Goal: Transaction & Acquisition: Purchase product/service

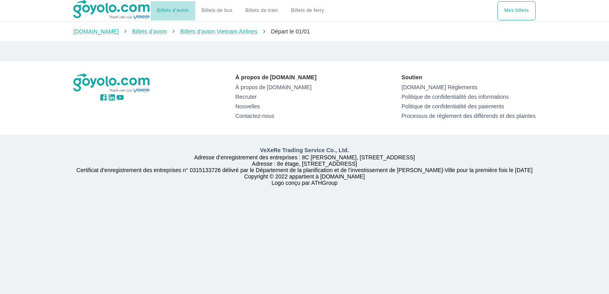
click at [173, 10] on link "Billets d’avion" at bounding box center [173, 11] width 32 height 6
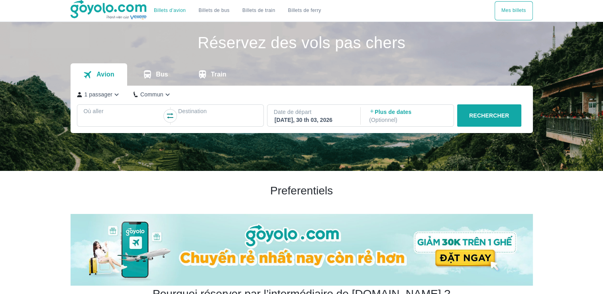
click at [126, 113] on p "Où aller" at bounding box center [123, 111] width 79 height 8
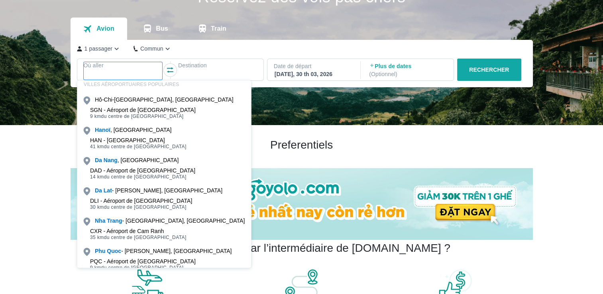
scroll to position [24, 0]
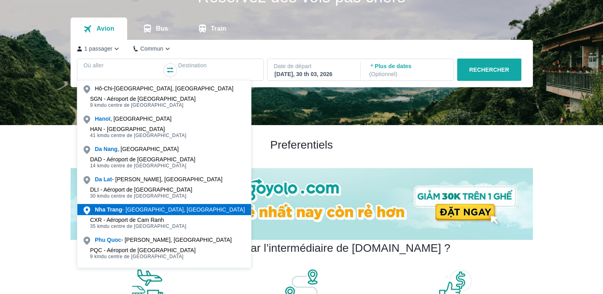
click at [119, 208] on b "Trang" at bounding box center [114, 210] width 15 height 6
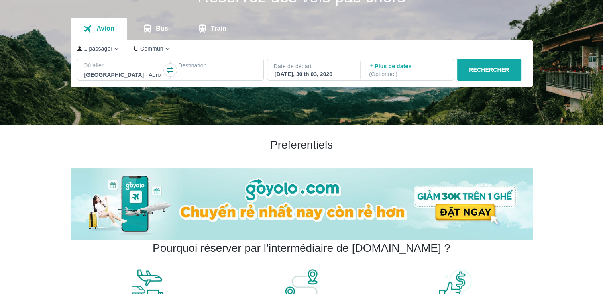
click at [190, 71] on div at bounding box center [217, 75] width 77 height 10
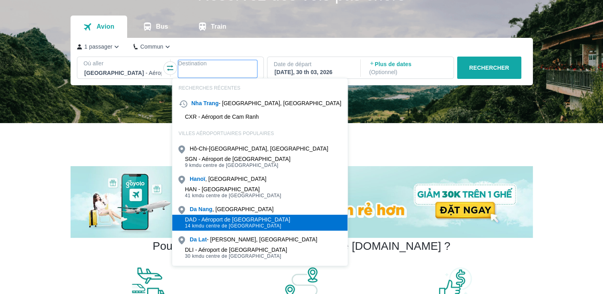
scroll to position [46, 0]
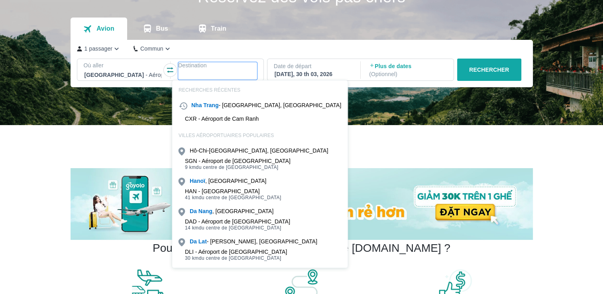
click at [187, 75] on div at bounding box center [217, 75] width 77 height 10
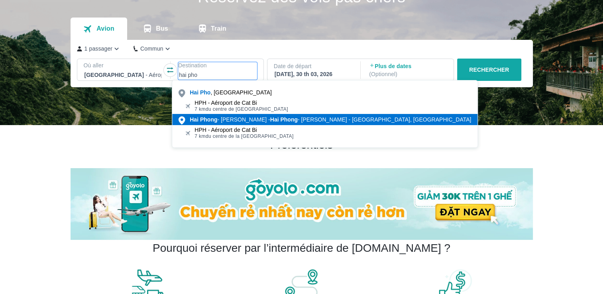
type input "hai pho"
click at [225, 122] on div "Hai Phong - Ngo Quyen - Hai Phong - Ngo Quyen - Gare de Hai Phong, Vietnam" at bounding box center [331, 120] width 282 height 8
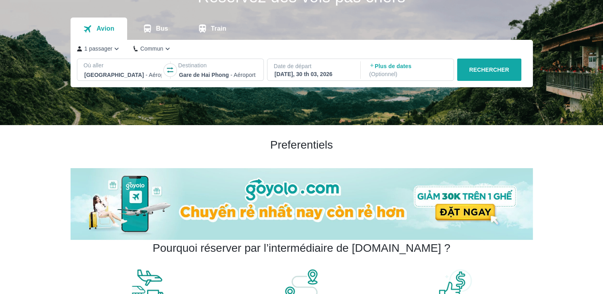
click at [504, 67] on p "RECHERCHER" at bounding box center [489, 70] width 40 height 8
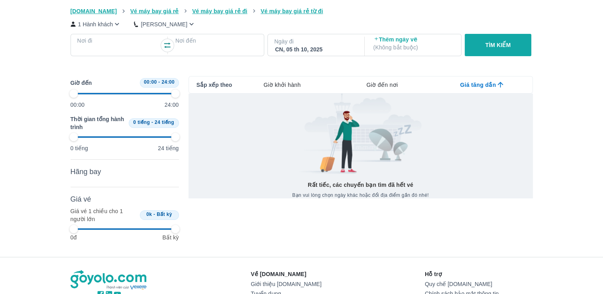
scroll to position [80, 0]
type input "97.9166666666667"
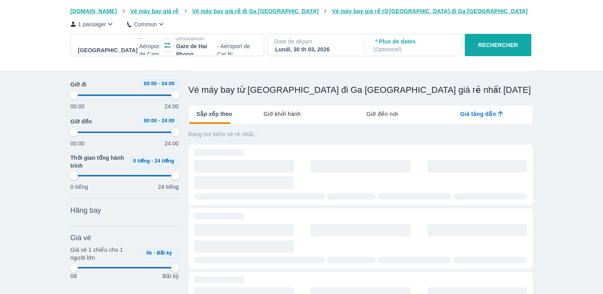
scroll to position [0, 8068]
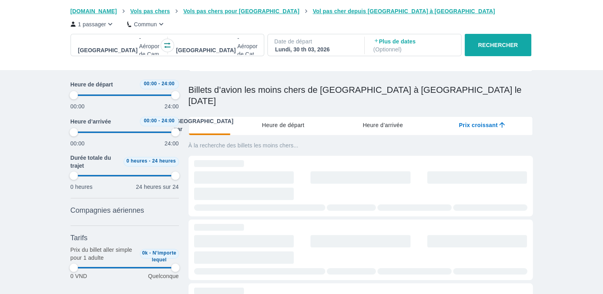
type input "97.9166666666667"
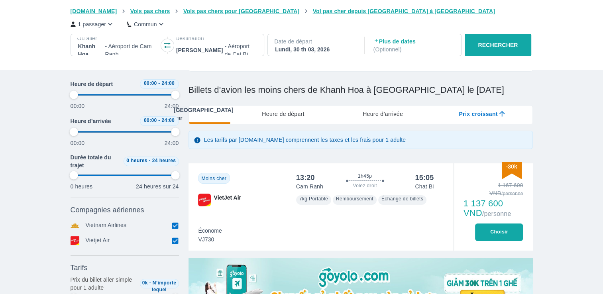
type input "97.9166666666667"
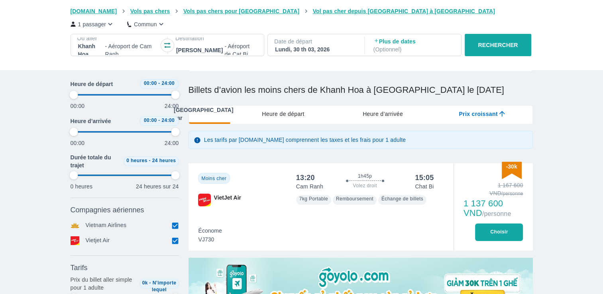
type input "97.9166666666667"
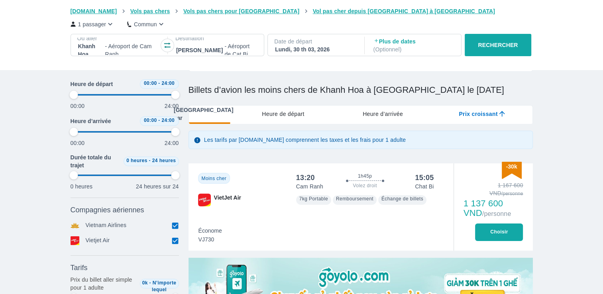
type input "97.9166666666667"
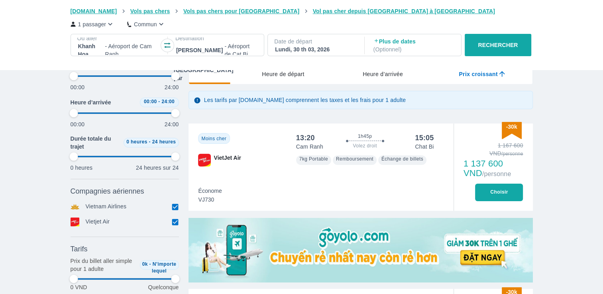
type input "97.9166666666667"
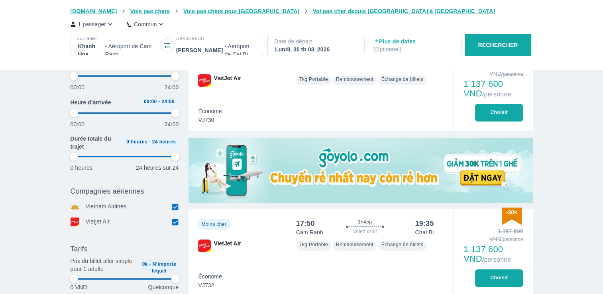
type input "97.9166666666667"
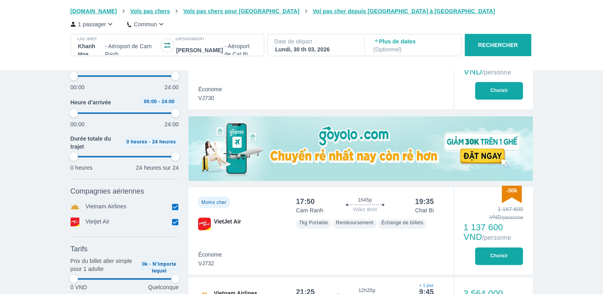
type input "97.9166666666667"
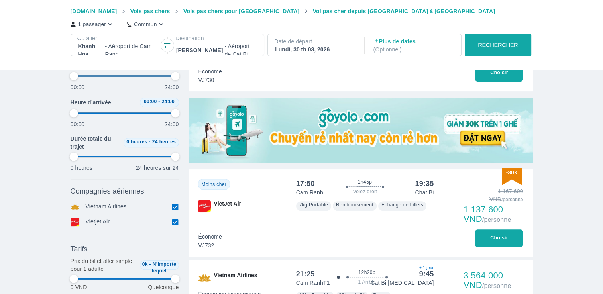
type input "97.9166666666667"
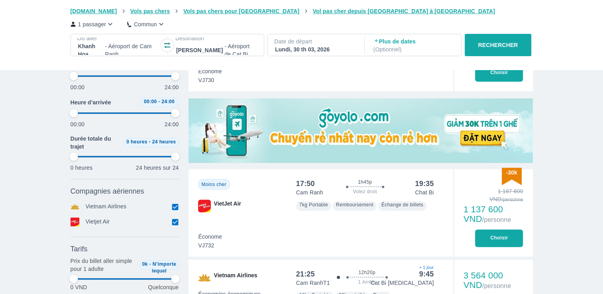
type input "97.9166666666667"
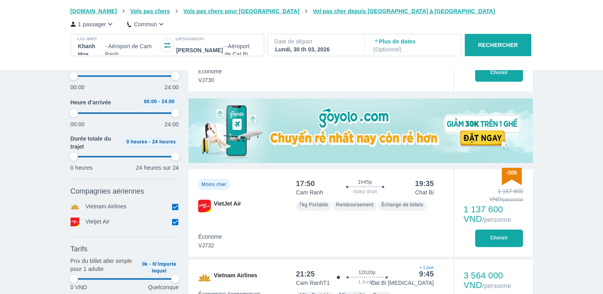
type input "97.9166666666667"
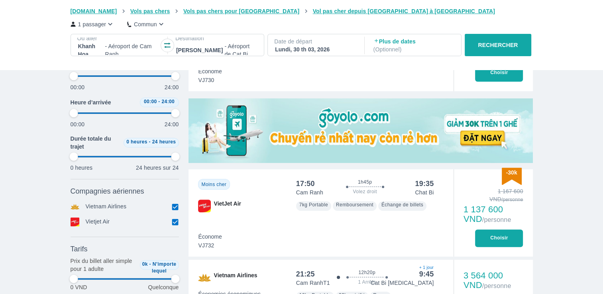
type input "97.9166666666667"
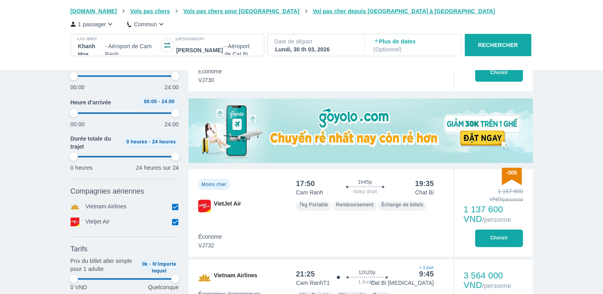
type input "97.9166666666667"
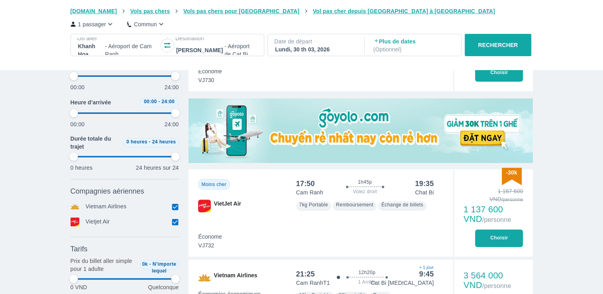
type input "97.9166666666667"
click at [501, 238] on font "Choisir" at bounding box center [500, 238] width 18 height 8
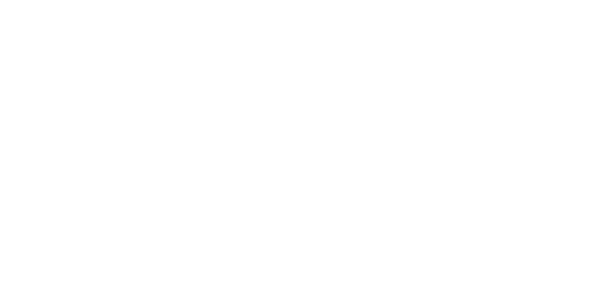
scroll to position [0, 0]
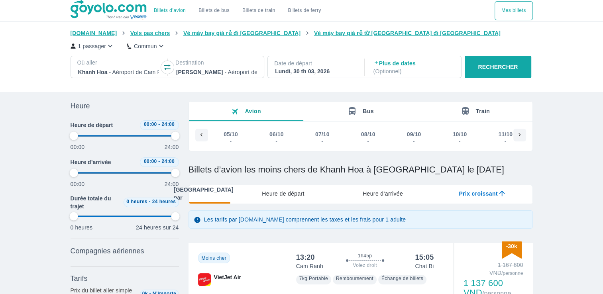
scroll to position [0, 8068]
type input "97.9166666666667"
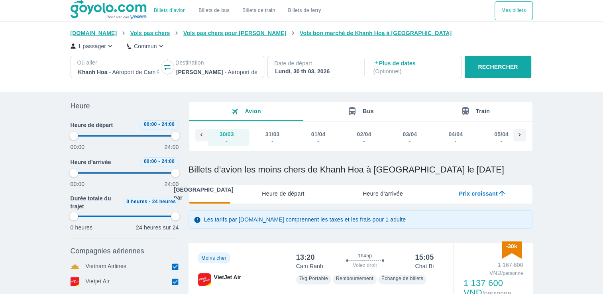
type input "97.9166666666667"
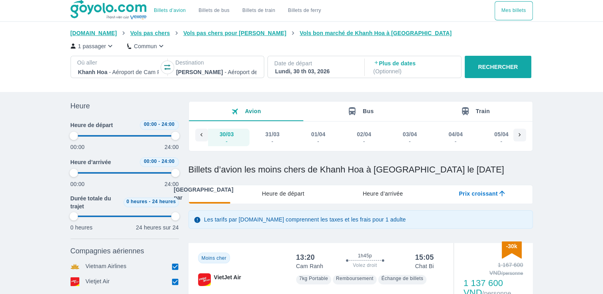
type input "97.9166666666667"
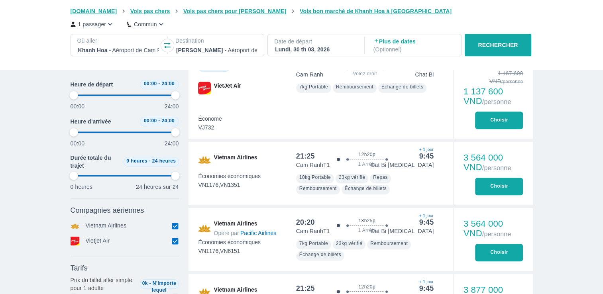
scroll to position [289, 0]
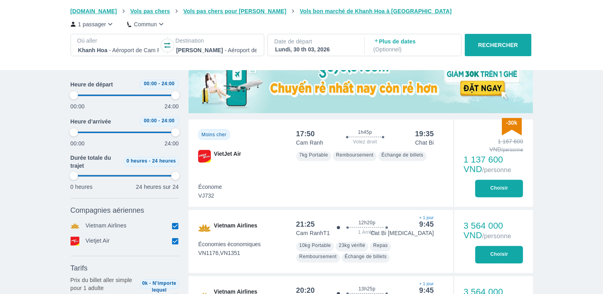
type input "97.9166666666667"
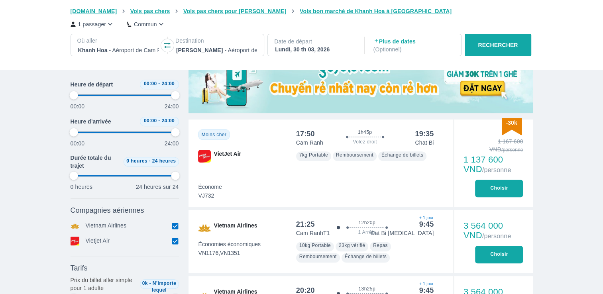
type input "97.9166666666667"
drag, startPoint x: 173, startPoint y: 238, endPoint x: 178, endPoint y: 240, distance: 5.0
click at [175, 238] on input "checkbox" at bounding box center [175, 241] width 7 height 7
checkbox input "false"
type input "97.9166666666667"
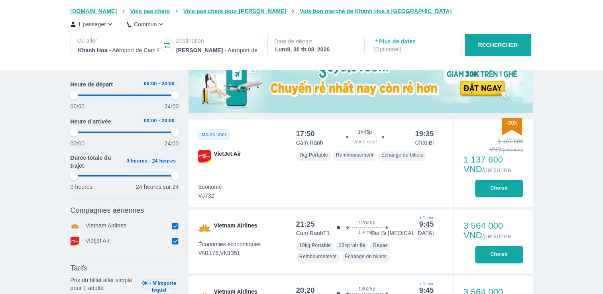
type input "97.9166666666667"
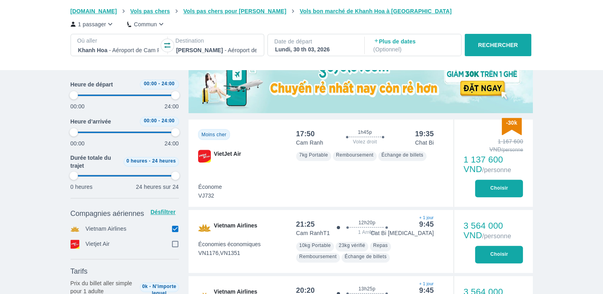
type input "97.9166666666667"
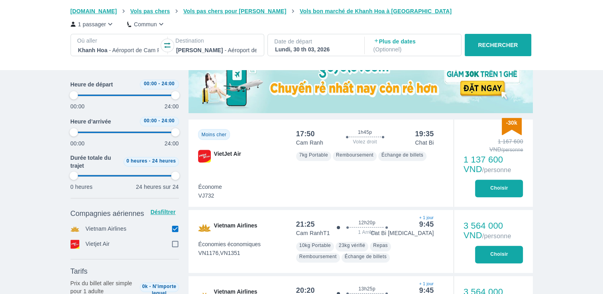
type input "97.9166666666667"
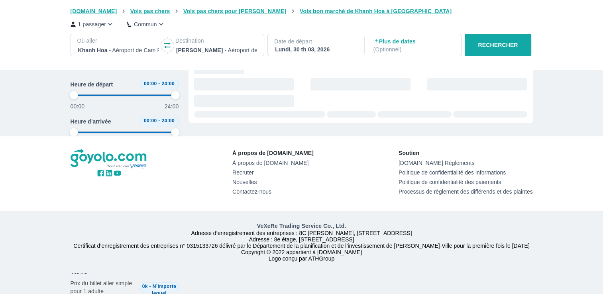
type input "97.9166666666667"
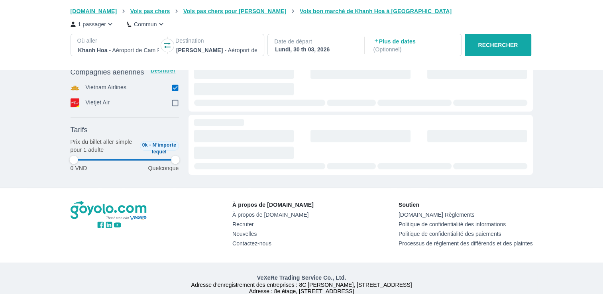
type input "97.9166666666667"
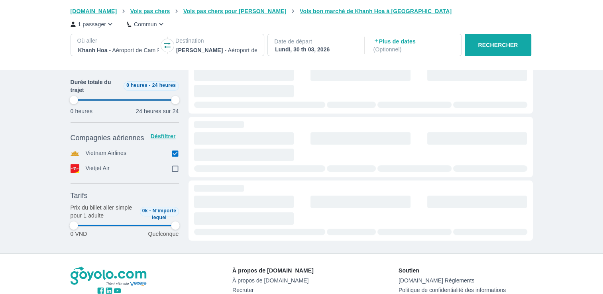
type input "97.9166666666667"
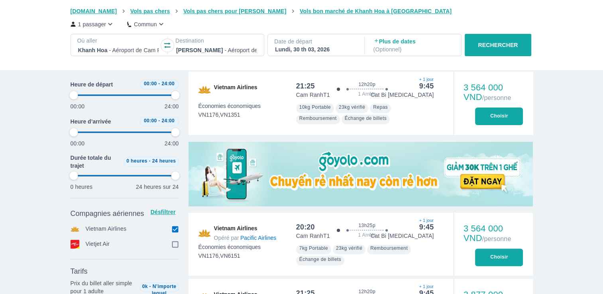
scroll to position [169, 0]
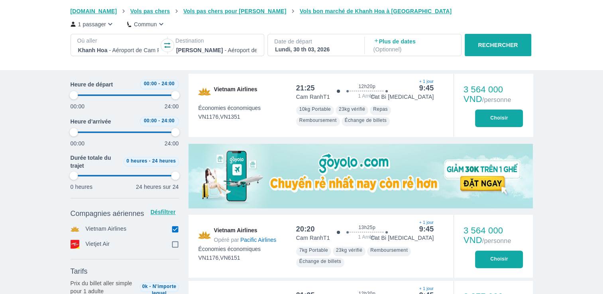
type input "97.9166666666667"
click at [174, 229] on input "checkbox" at bounding box center [175, 229] width 7 height 7
checkbox input "true"
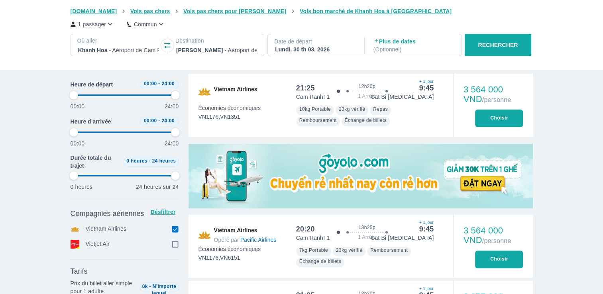
checkbox input "true"
type input "97.9166666666667"
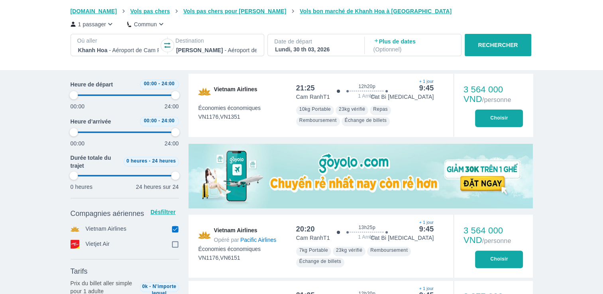
type input "97.9166666666667"
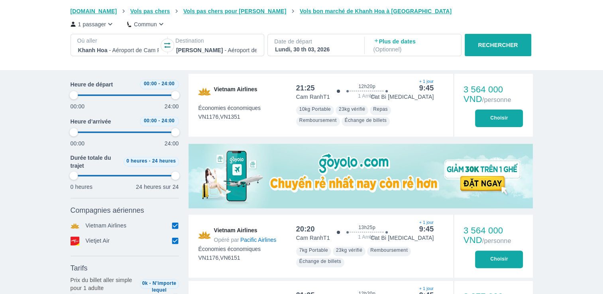
type input "97.9166666666667"
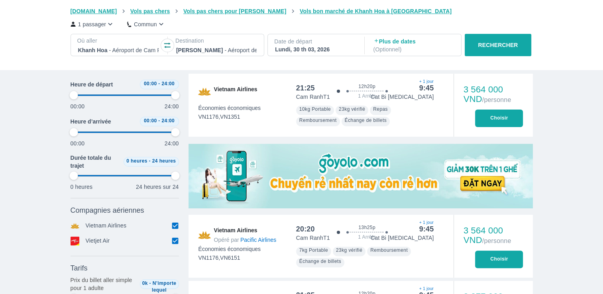
type input "97.9166666666667"
click at [174, 244] on input "checkbox" at bounding box center [175, 241] width 7 height 7
checkbox input "false"
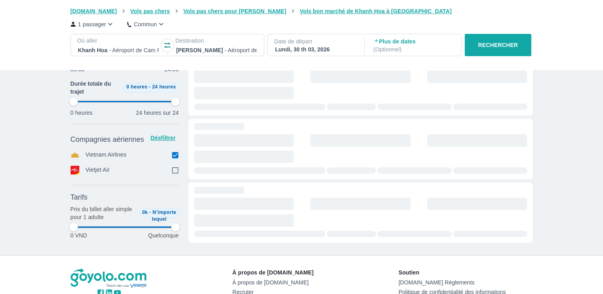
type input "97.9166666666667"
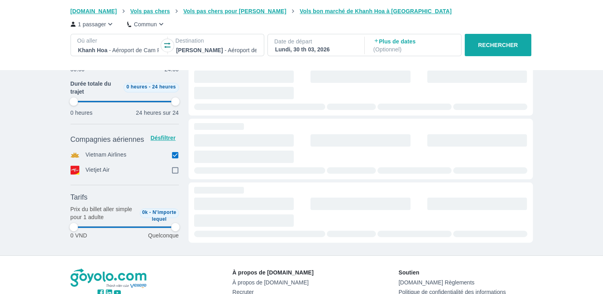
type input "97.9166666666667"
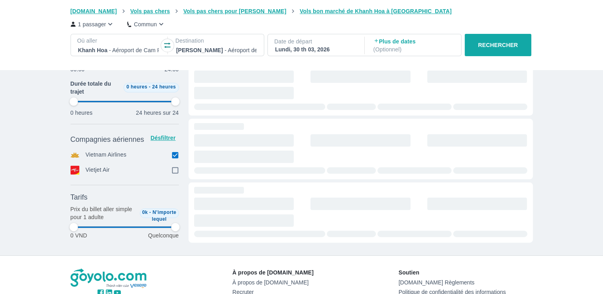
type input "97.9166666666667"
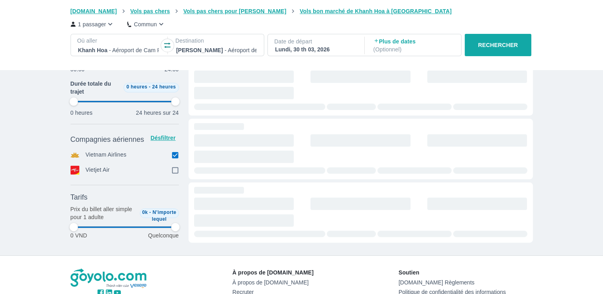
type input "97.9166666666667"
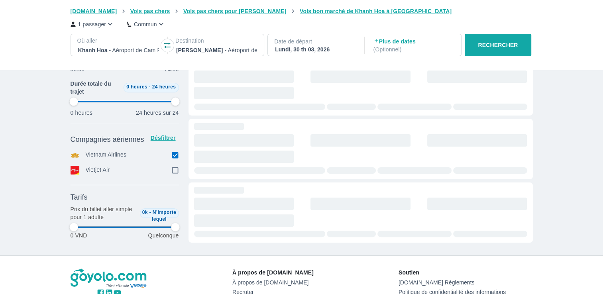
type input "97.9166666666667"
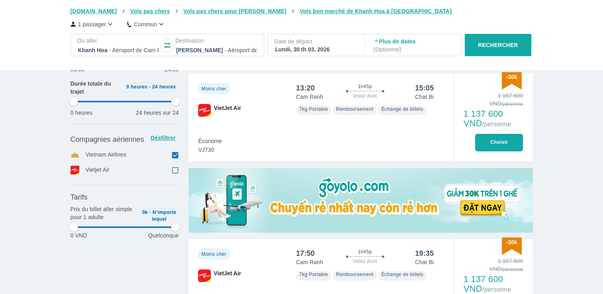
click at [174, 171] on input "checkbox" at bounding box center [175, 170] width 7 height 7
checkbox input "true"
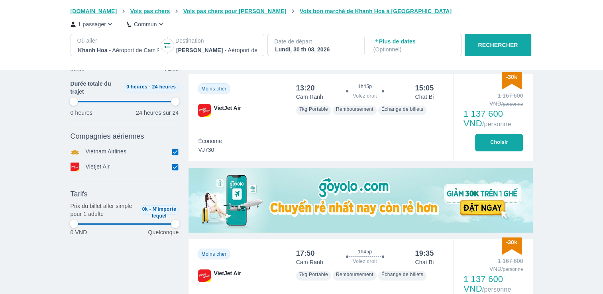
type input "97.9166666666667"
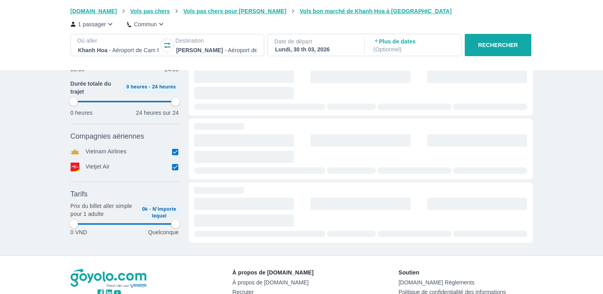
type input "97.9166666666667"
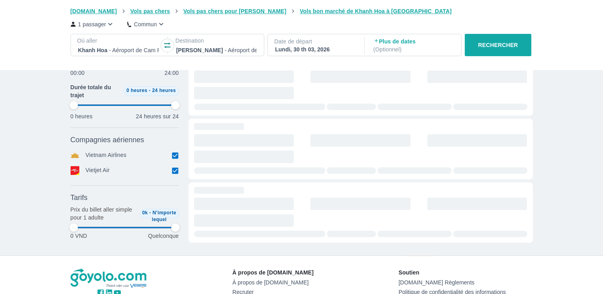
type input "97.9166666666667"
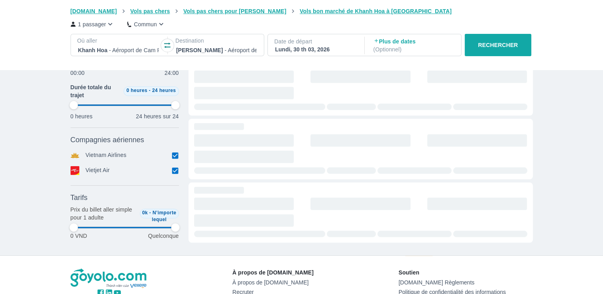
type input "97.9166666666667"
click at [177, 155] on input "checkbox" at bounding box center [175, 155] width 7 height 7
checkbox input "false"
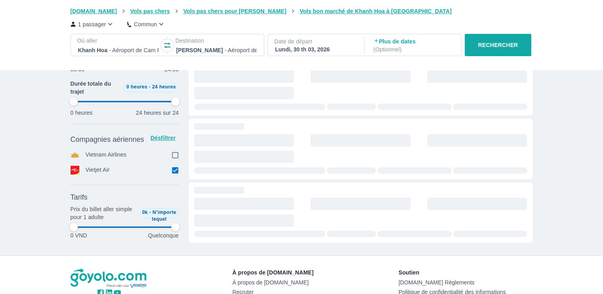
type input "97.9166666666667"
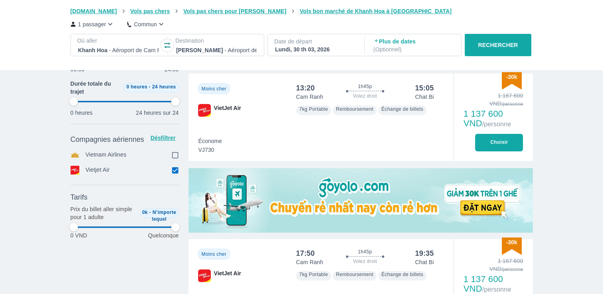
type input "97.9166666666667"
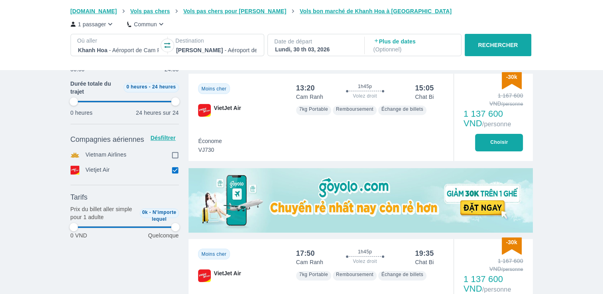
type input "97.9166666666667"
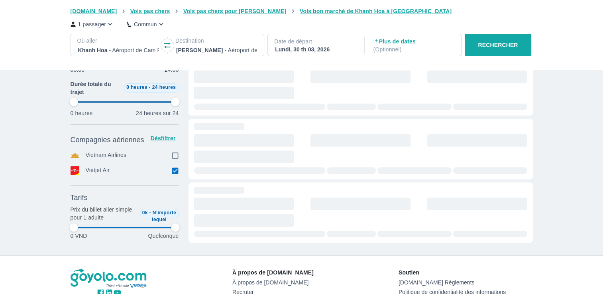
type input "97.9166666666667"
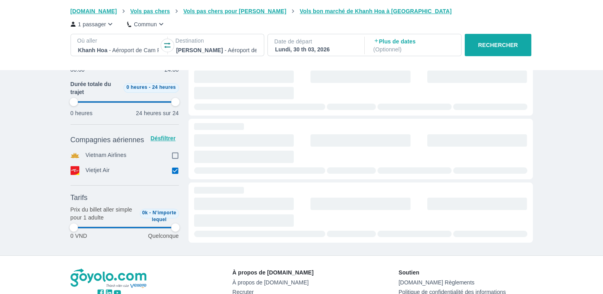
type input "97.9166666666667"
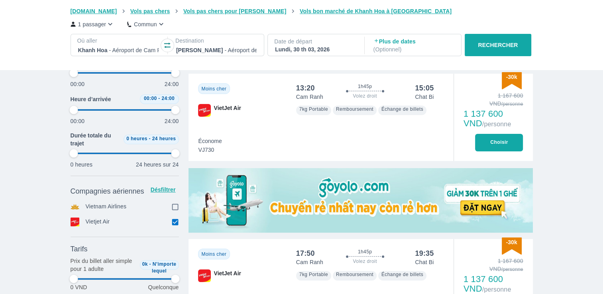
type input "97.9166666666667"
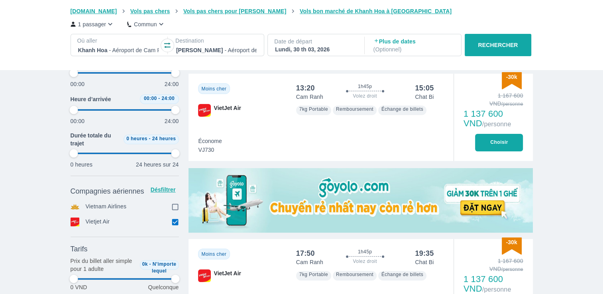
type input "97.9166666666667"
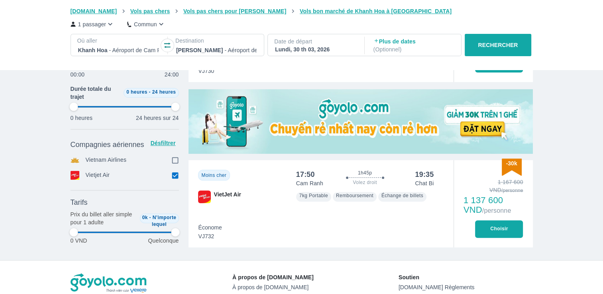
scroll to position [249, 0]
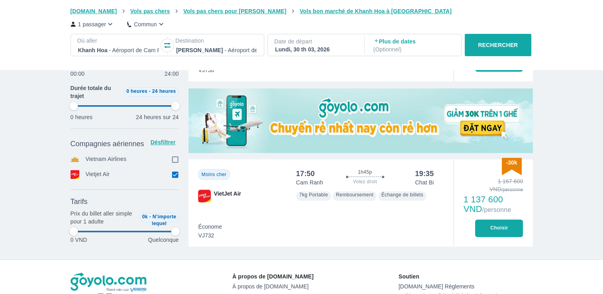
type input "97.9166666666667"
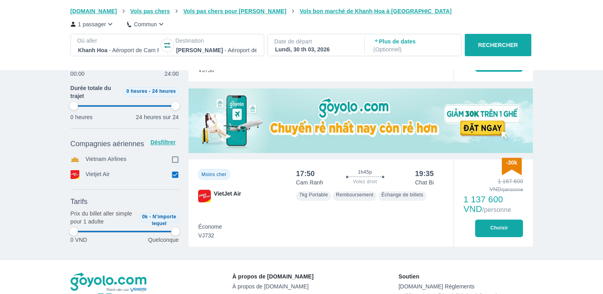
type input "97.9166666666667"
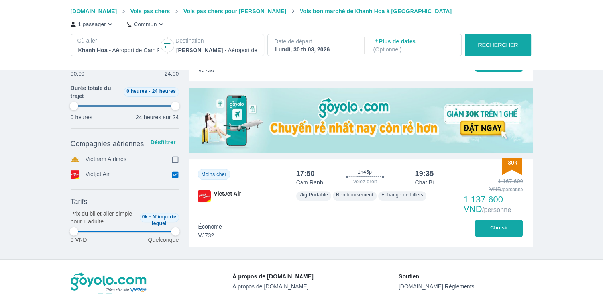
type input "97.9166666666667"
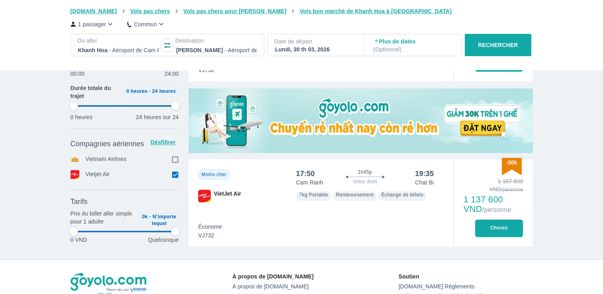
type input "97.9166666666667"
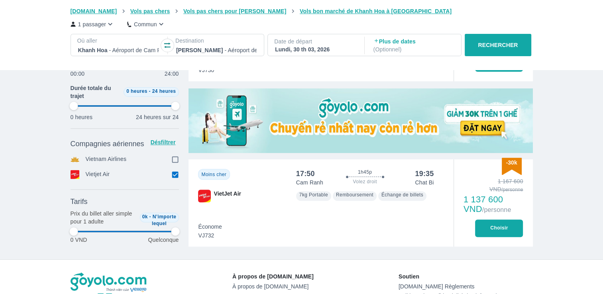
type input "97.9166666666667"
click at [502, 221] on button "Choisir" at bounding box center [499, 229] width 48 height 18
type input "97.9166666666667"
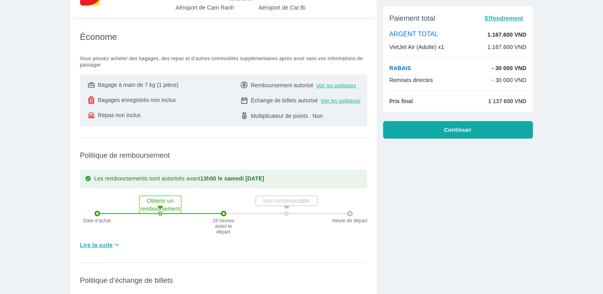
scroll to position [80, 0]
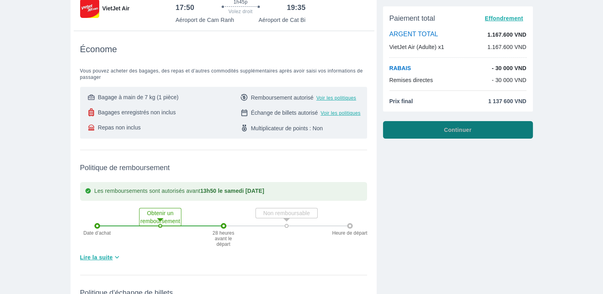
click at [429, 128] on button "Continuer" at bounding box center [458, 130] width 150 height 18
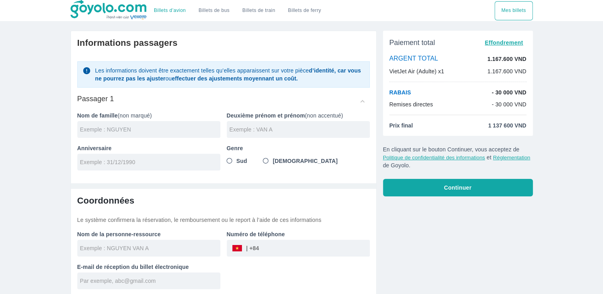
click at [153, 128] on input "text" at bounding box center [150, 130] width 140 height 8
type input "GARCIA"
click at [247, 129] on input "text" at bounding box center [300, 130] width 140 height 8
type input "THIERRY"
click at [161, 161] on input "tel" at bounding box center [146, 162] width 132 height 8
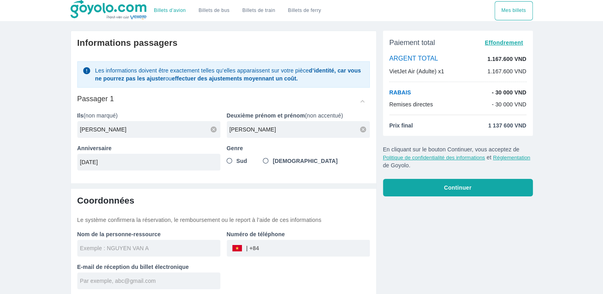
type input "01/11/1959"
click at [229, 160] on input "Sud" at bounding box center [230, 161] width 14 height 14
radio input "true"
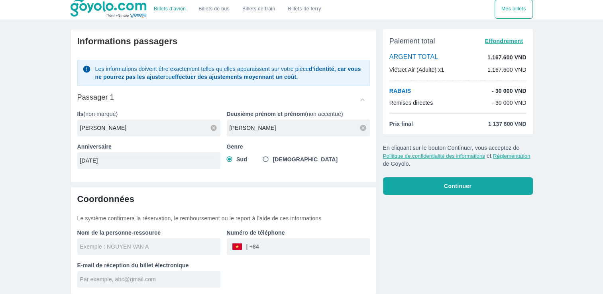
click at [180, 243] on input "text" at bounding box center [150, 247] width 140 height 8
type input "GARCIA THIERRY"
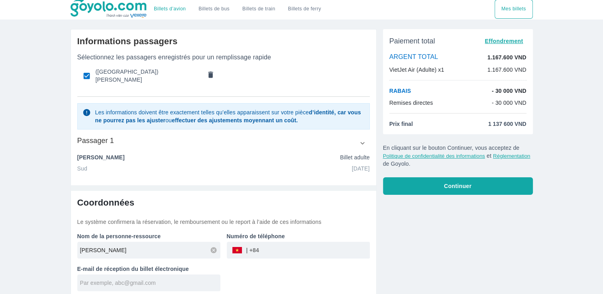
click at [268, 245] on input "tel" at bounding box center [314, 250] width 111 height 19
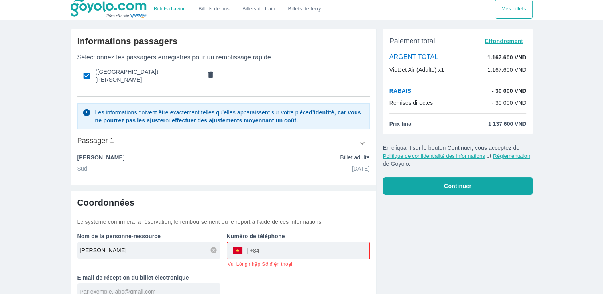
drag, startPoint x: 257, startPoint y: 251, endPoint x: 261, endPoint y: 248, distance: 4.9
click at [261, 248] on div "​" at bounding box center [298, 250] width 142 height 17
click at [238, 246] on div "​" at bounding box center [298, 250] width 142 height 17
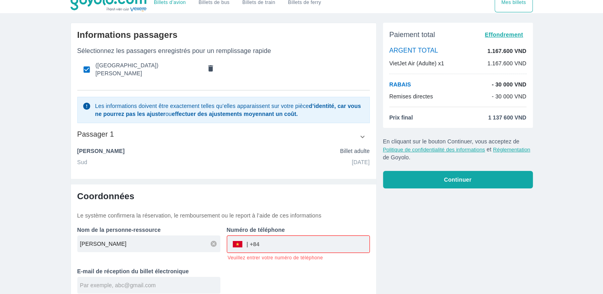
scroll to position [10, 0]
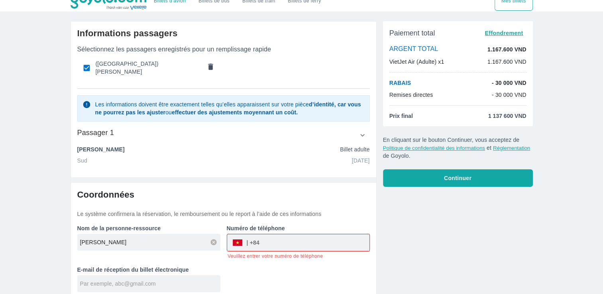
click at [352, 200] on div "Coordonnées Le système confirmera la réservation, le remboursement ou le report…" at bounding box center [223, 203] width 293 height 29
drag, startPoint x: 257, startPoint y: 253, endPoint x: 238, endPoint y: 260, distance: 20.3
click at [238, 260] on div "Nom de la personne-ressource GARCIA THIERRY Numéro de téléphone ​ Veuillez entr…" at bounding box center [220, 255] width 299 height 74
click at [266, 239] on input "tel" at bounding box center [315, 242] width 110 height 19
type input "0664356784"
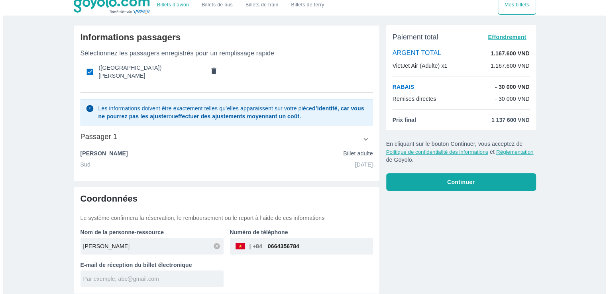
scroll to position [2, 0]
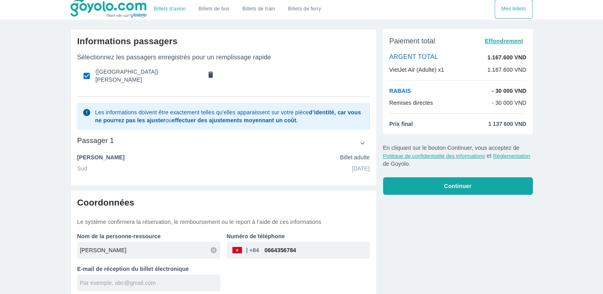
click at [156, 279] on input "text" at bounding box center [150, 283] width 140 height 8
type input "thierry.garcia7@sfr.fr"
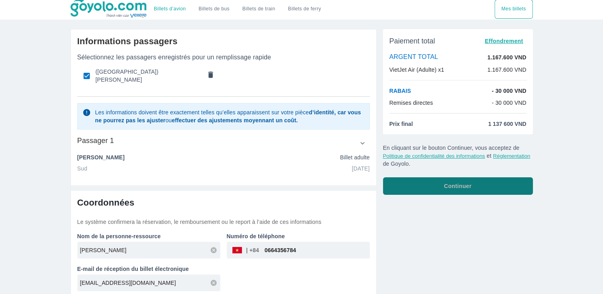
click at [456, 185] on span "Continuer" at bounding box center [458, 186] width 28 height 8
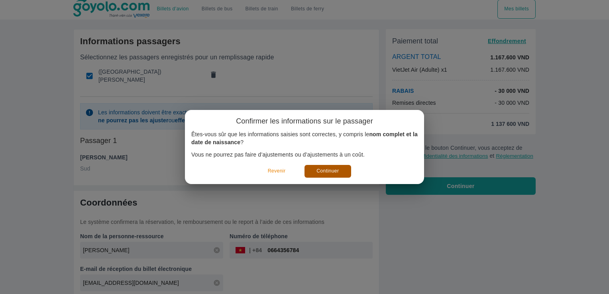
click at [329, 171] on font "Continuer" at bounding box center [328, 171] width 22 height 8
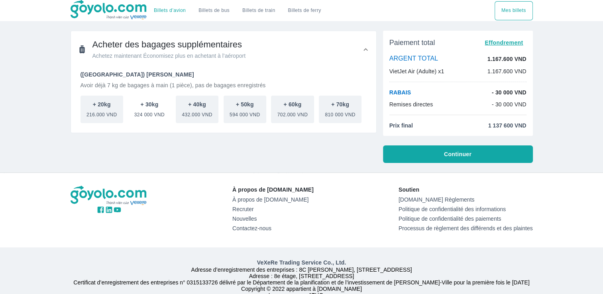
click at [146, 108] on span "324 000 VND" at bounding box center [149, 113] width 30 height 10
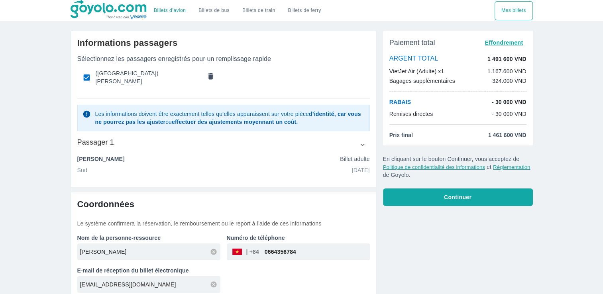
scroll to position [2, 0]
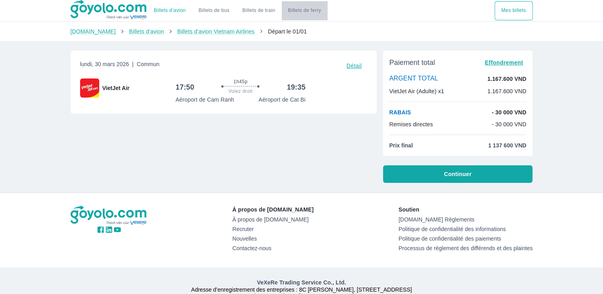
click at [307, 10] on font "Billets de ferry" at bounding box center [304, 11] width 33 height 6
click at [311, 10] on font "Billets de ferry" at bounding box center [304, 11] width 33 height 6
click at [87, 32] on link "[DOMAIN_NAME]" at bounding box center [93, 31] width 45 height 6
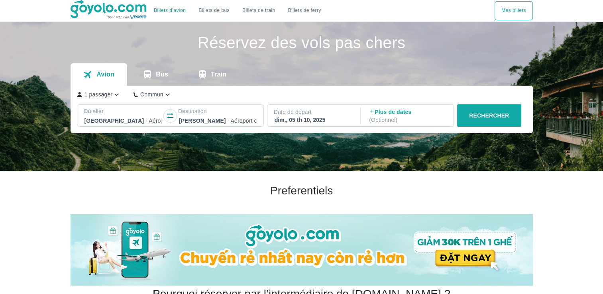
click at [311, 11] on font "Billets de ferry" at bounding box center [304, 11] width 33 height 6
click at [215, 74] on p "Train" at bounding box center [219, 75] width 16 height 8
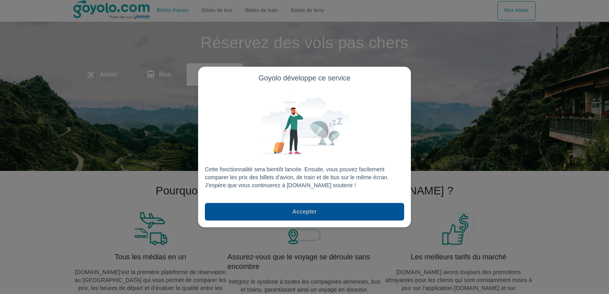
click at [278, 208] on button "Accepter" at bounding box center [304, 212] width 199 height 18
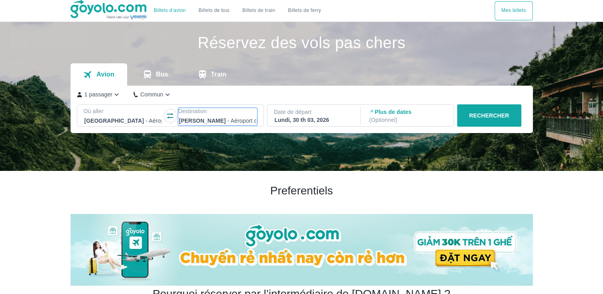
click at [197, 117] on div at bounding box center [217, 121] width 77 height 10
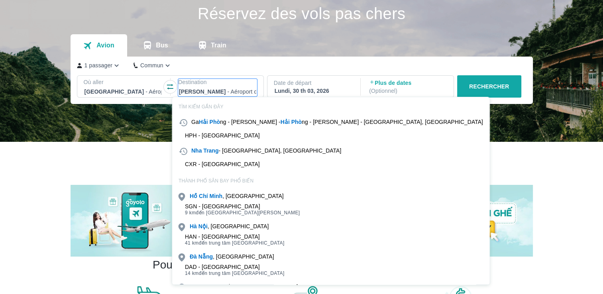
scroll to position [46, 0]
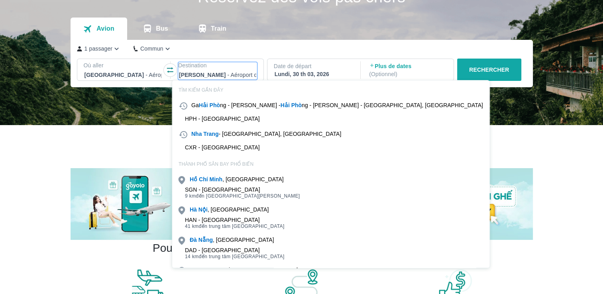
click at [167, 70] on icon "button" at bounding box center [170, 70] width 8 height 8
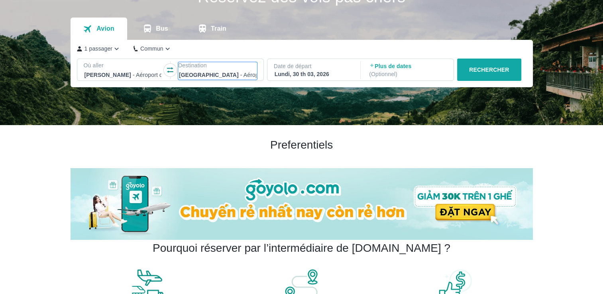
click at [195, 73] on div at bounding box center [217, 75] width 77 height 10
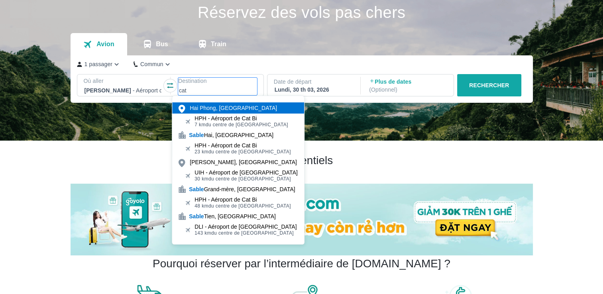
scroll to position [6, 0]
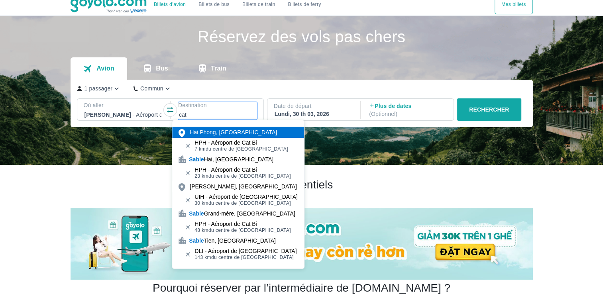
type input "cat"
click at [155, 68] on button "Bus" at bounding box center [155, 68] width 57 height 22
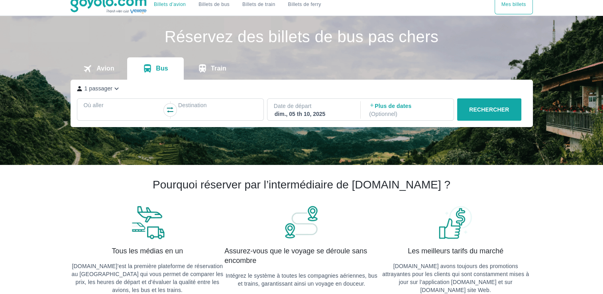
click at [136, 110] on div at bounding box center [123, 114] width 79 height 11
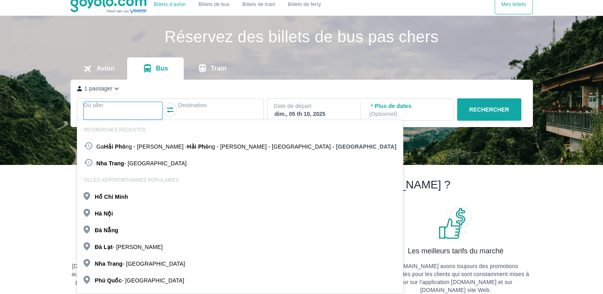
scroll to position [46, 0]
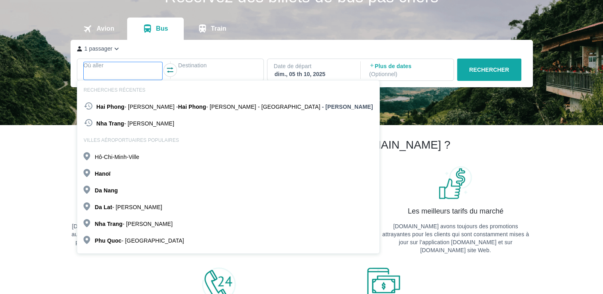
click at [322, 106] on p "- [PERSON_NAME]" at bounding box center [347, 107] width 51 height 8
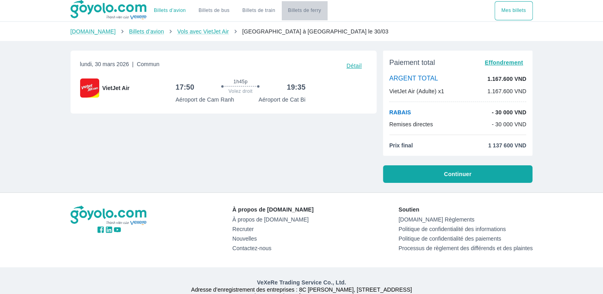
click at [303, 10] on font "Billets de ferry" at bounding box center [304, 11] width 33 height 6
click at [92, 32] on link "[DOMAIN_NAME]" at bounding box center [93, 31] width 45 height 6
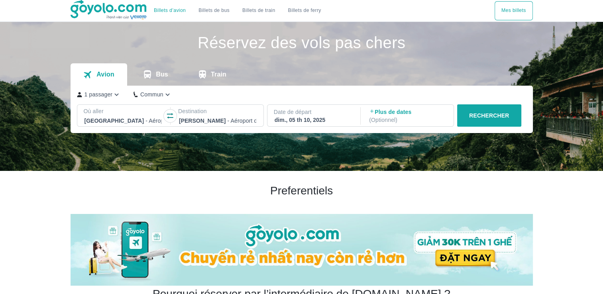
click at [316, 10] on font "Billets de ferry" at bounding box center [304, 11] width 33 height 6
click at [171, 116] on icon "button" at bounding box center [170, 116] width 6 height 6
click at [156, 73] on p "Bus" at bounding box center [162, 75] width 12 height 8
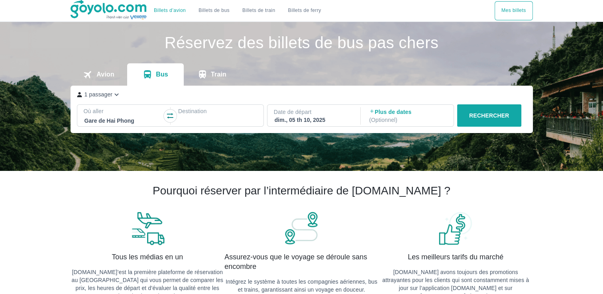
click at [135, 120] on div at bounding box center [123, 121] width 77 height 10
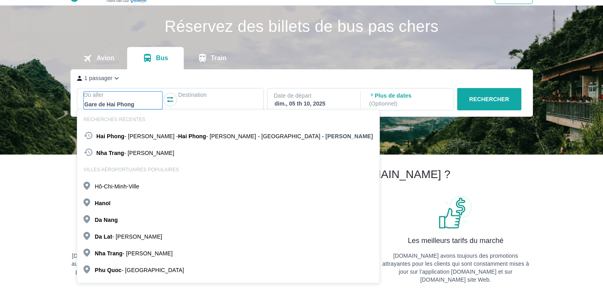
scroll to position [46, 0]
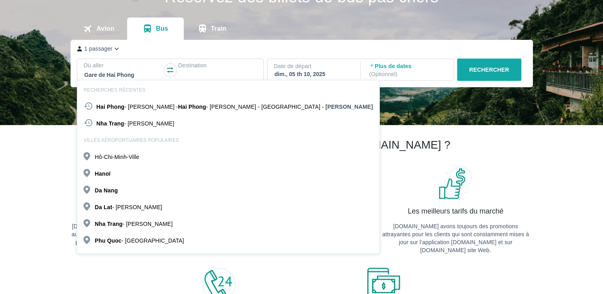
click at [147, 107] on p "Hai Phong - Ngo Quyen - Hai Phong - Ngo Quyen - Gare de Hai Phong" at bounding box center [209, 107] width 224 height 8
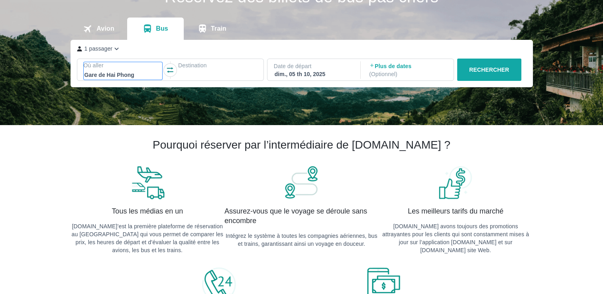
click at [134, 73] on div at bounding box center [123, 75] width 77 height 10
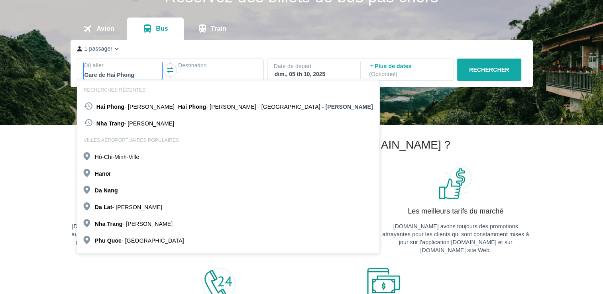
click at [106, 105] on p "Hai Phong - Ngo Quyen - Hai Phong - Ngo Quyen - Gare de Hai Phong" at bounding box center [209, 107] width 224 height 8
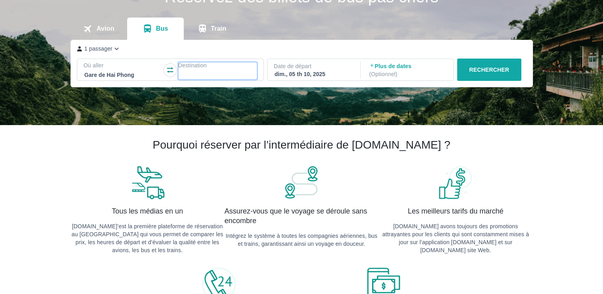
click at [182, 71] on div at bounding box center [217, 75] width 77 height 10
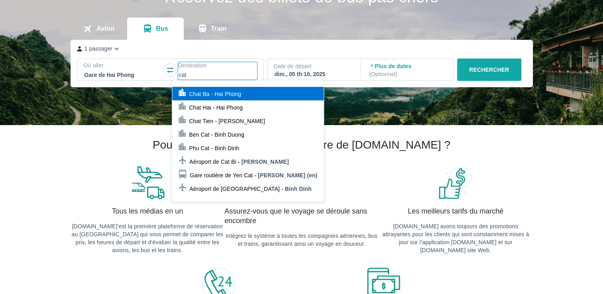
click at [207, 71] on div "cat" at bounding box center [217, 75] width 77 height 10
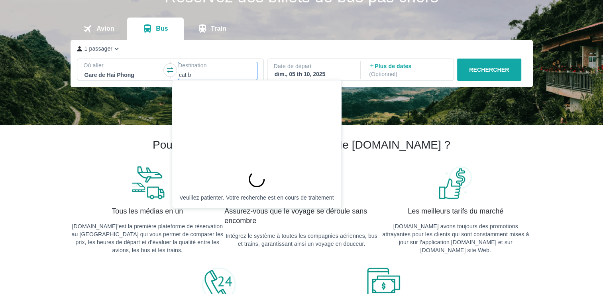
type input "cat ba"
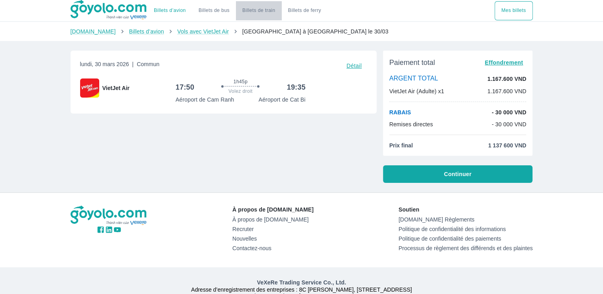
click at [253, 10] on font "Billets de train" at bounding box center [258, 11] width 33 height 6
